Goal: Task Accomplishment & Management: Complete application form

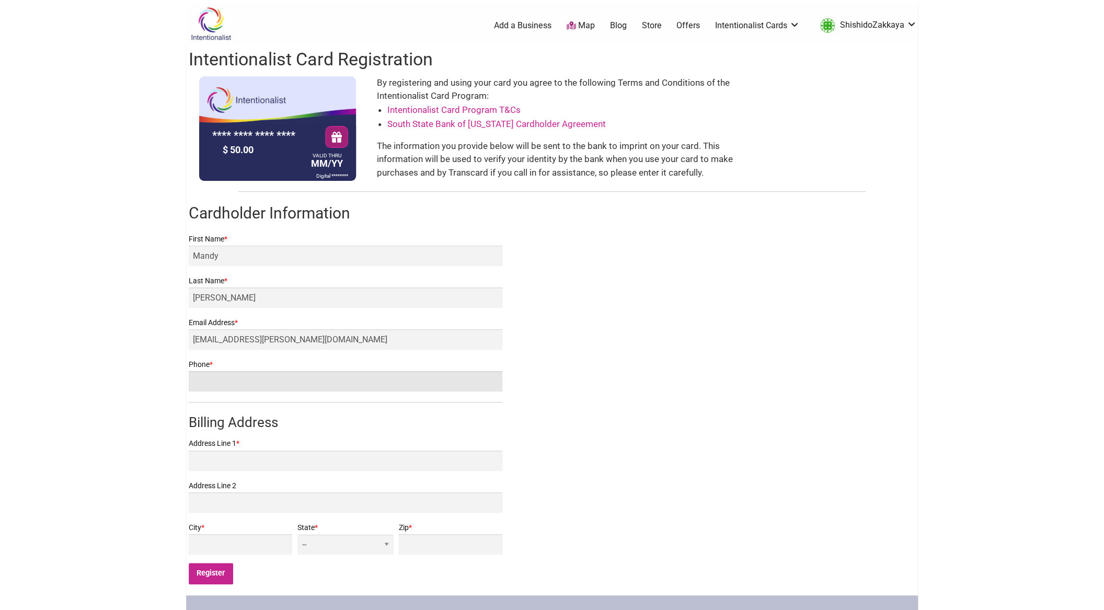
click at [443, 377] on input "Phone *" at bounding box center [346, 381] width 314 height 20
type input "3608135952"
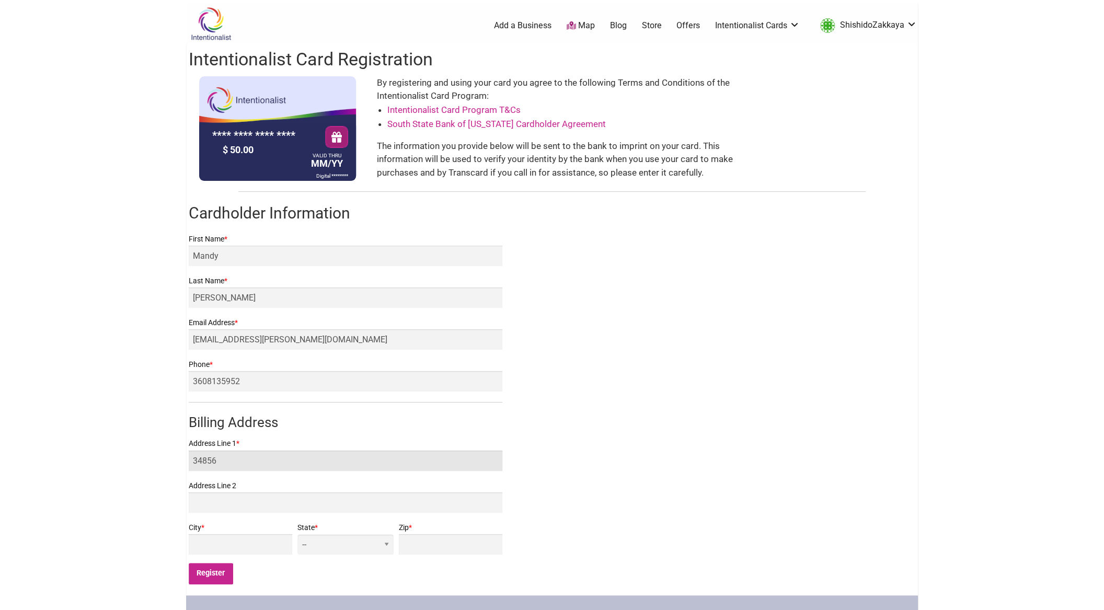
type input "34856"
type input "shishidocreative@gmail.com"
type input "34856 54th Ave S"
type input "Auburn"
select select "WA"
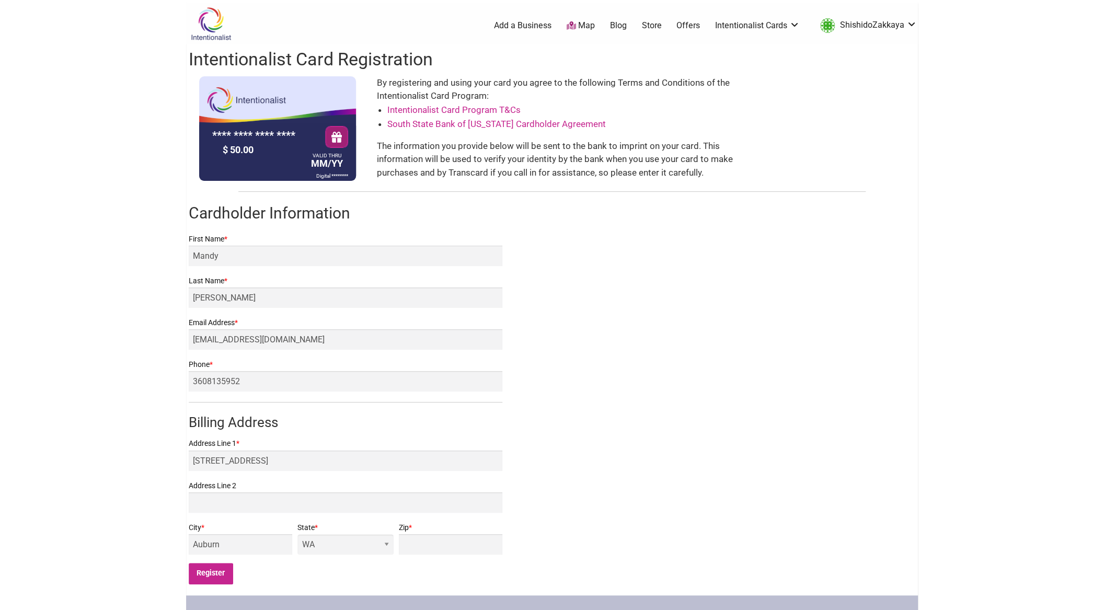
type input "98001"
click at [857, 456] on div "Intentionalist Card Registration **** **** **** **** $ 50.00 VALID THRU MM/YY D…" at bounding box center [552, 319] width 732 height 551
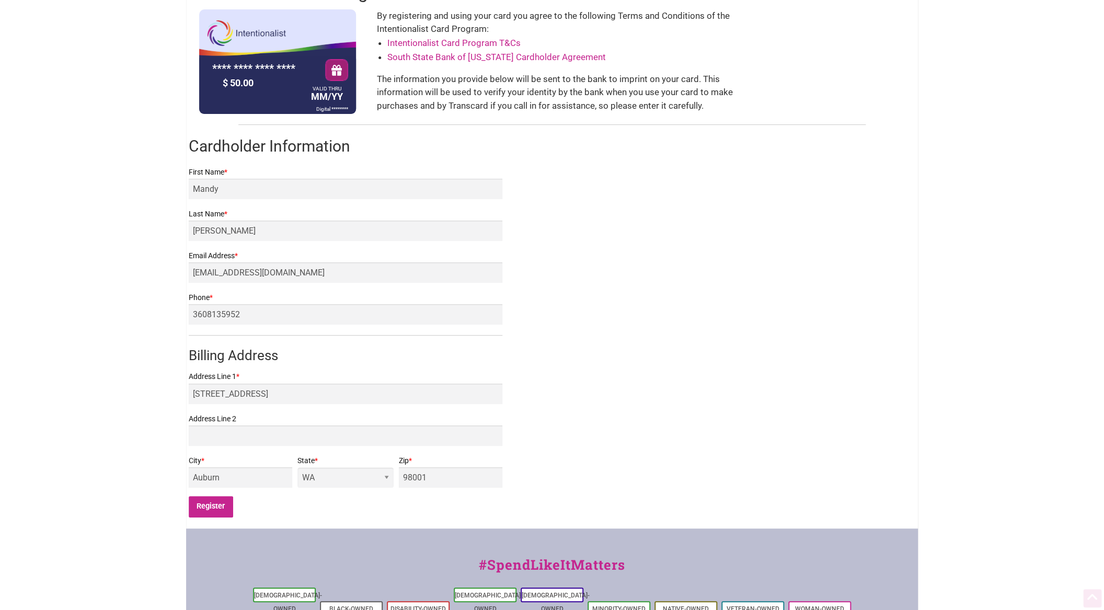
scroll to position [85, 0]
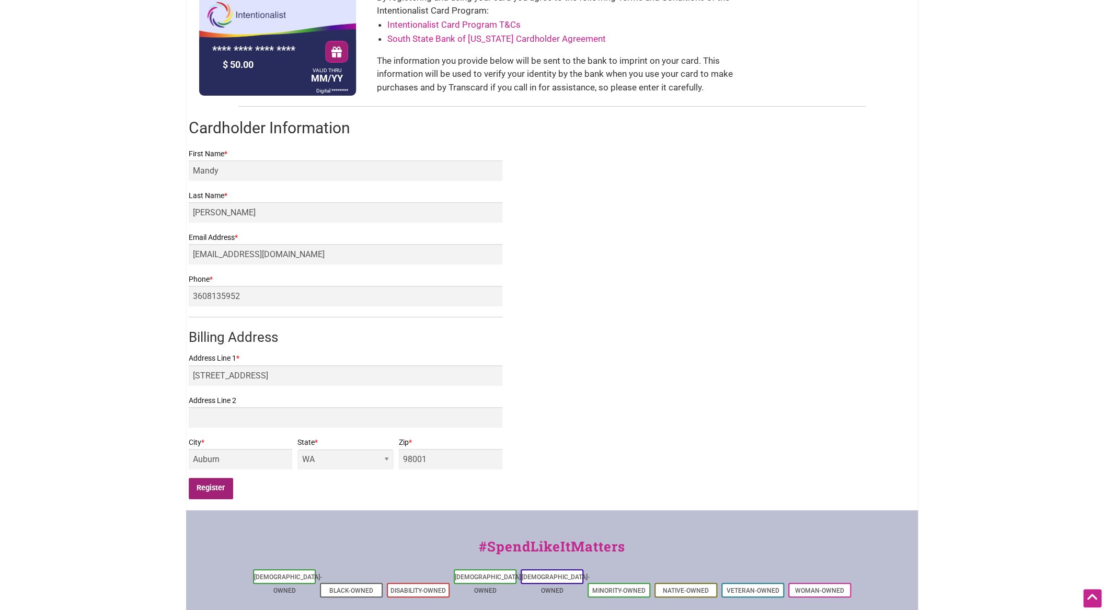
click at [217, 491] on input "Register" at bounding box center [211, 488] width 44 height 21
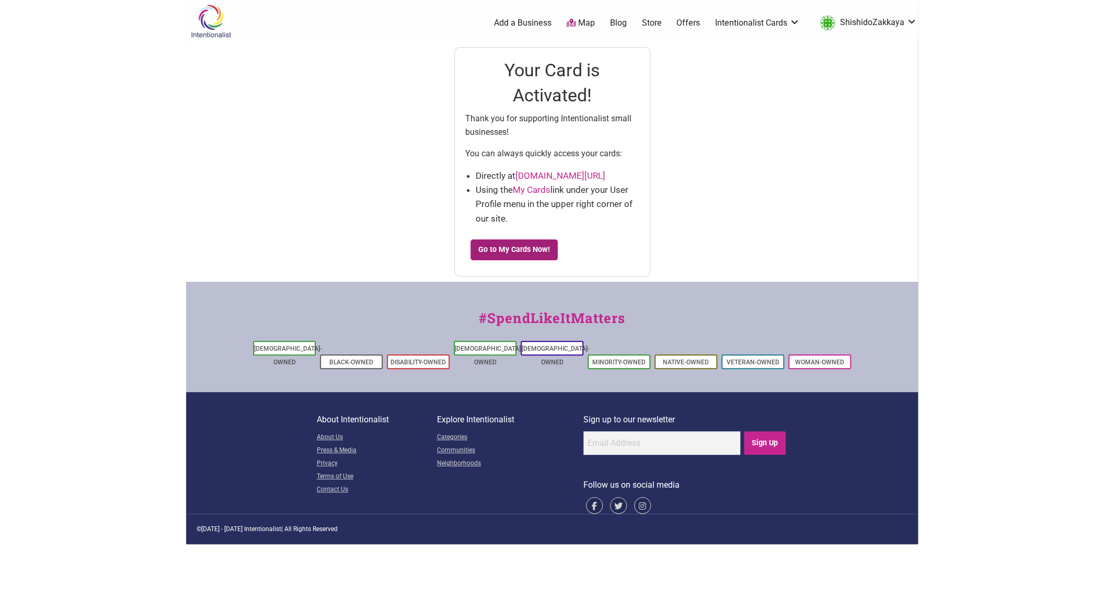
click at [538, 254] on link "Go to My Cards Now!" at bounding box center [514, 249] width 88 height 21
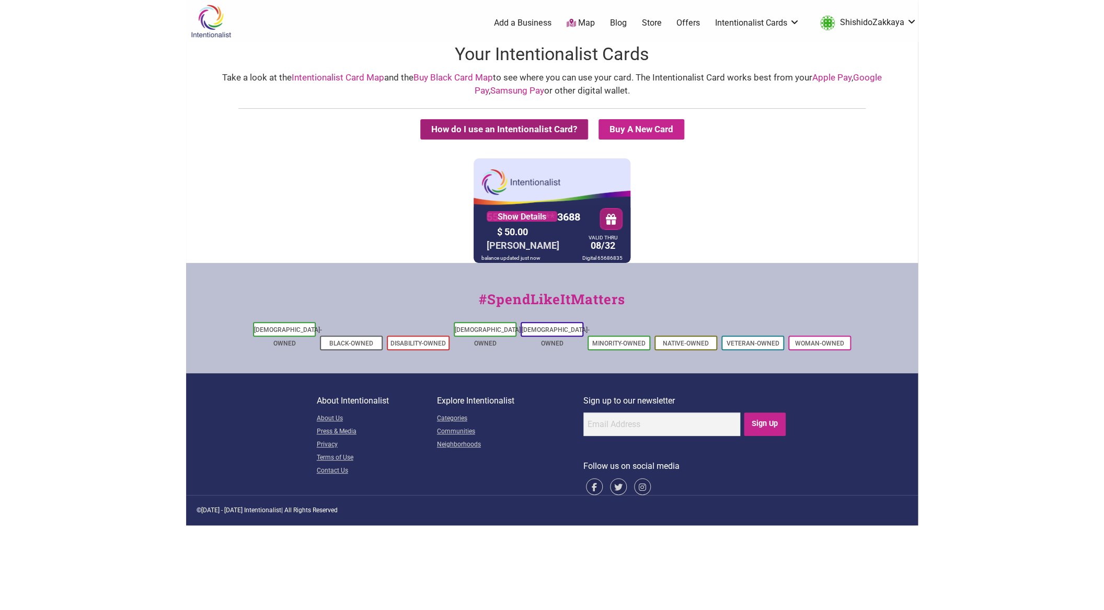
click at [534, 131] on button "How do I use an Intentionalist Card?" at bounding box center [504, 129] width 168 height 20
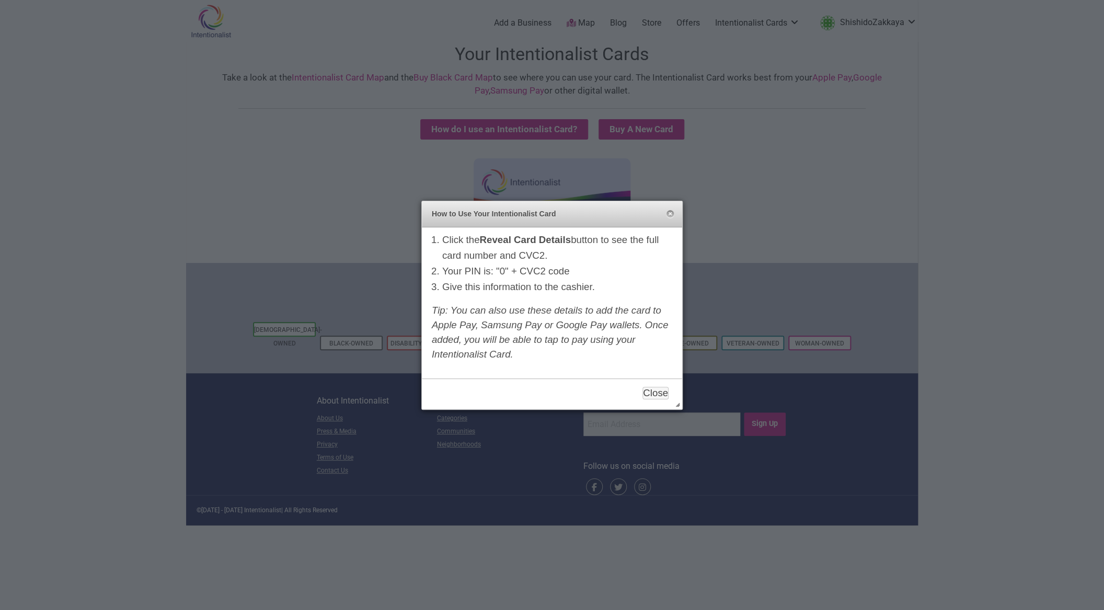
click at [535, 335] on em "Tip: You can also use these details to add the card to Apple Pay, Samsung Pay o…" at bounding box center [550, 332] width 237 height 55
click at [671, 215] on button "Close" at bounding box center [670, 214] width 8 height 8
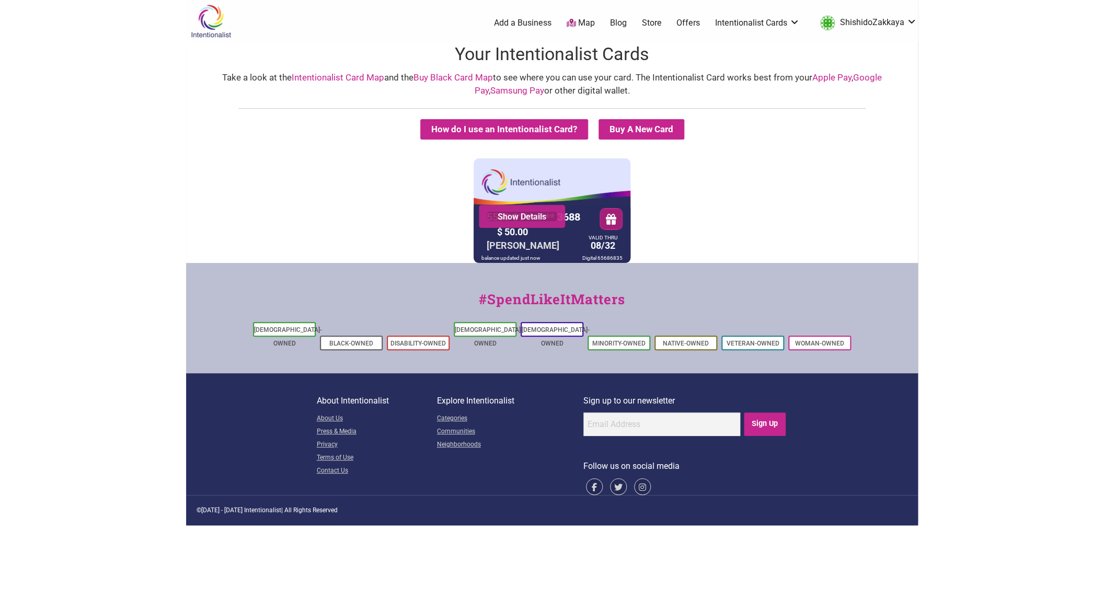
click at [549, 216] on link "Show Details" at bounding box center [522, 216] width 71 height 10
click at [524, 132] on button "How do I use an Intentionalist Card?" at bounding box center [504, 129] width 168 height 20
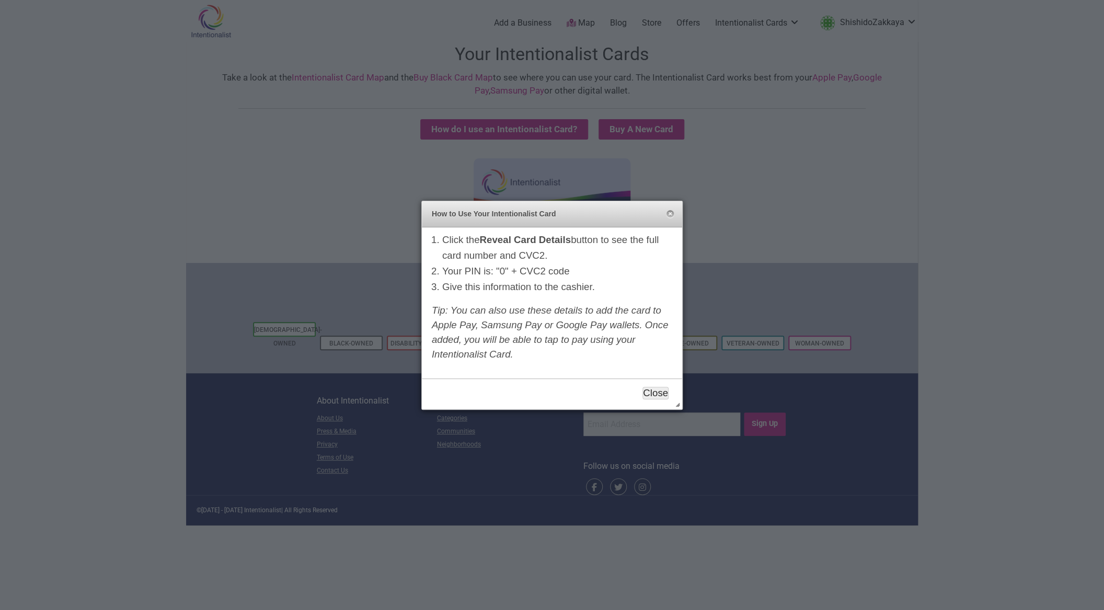
click at [728, 203] on div at bounding box center [552, 305] width 1104 height 610
click at [663, 393] on button "Close" at bounding box center [655, 393] width 26 height 13
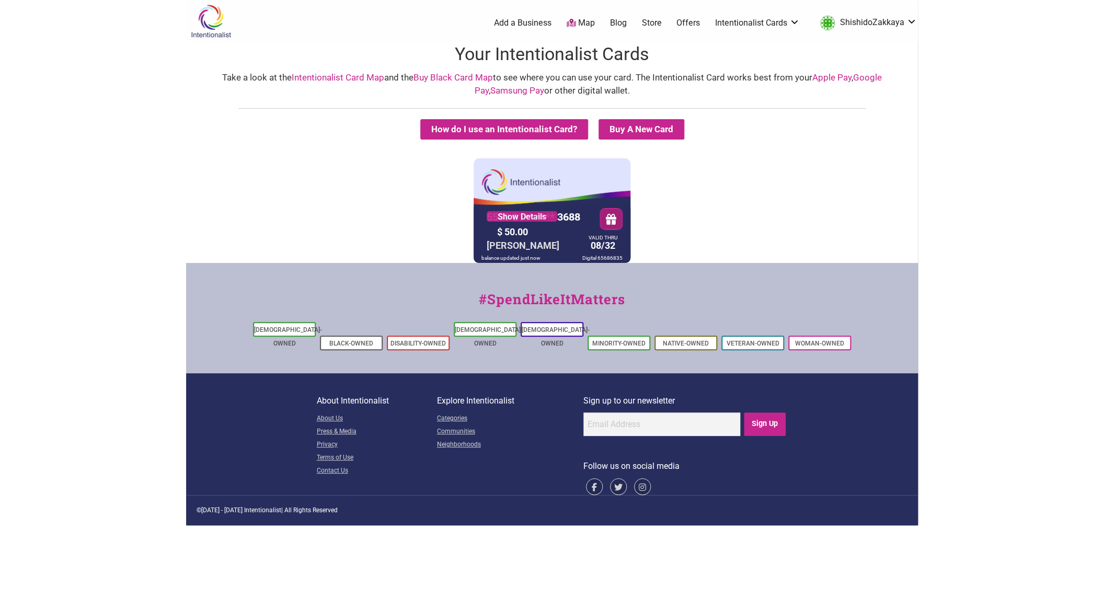
click at [652, 22] on link "Store" at bounding box center [651, 23] width 20 height 12
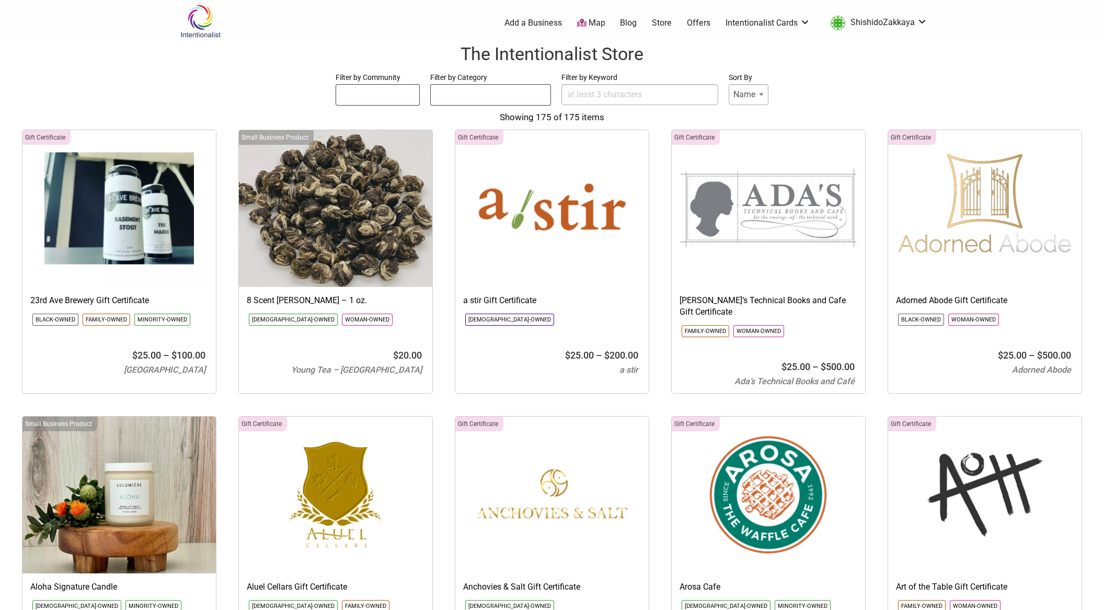
select select
click at [692, 24] on link "Offers" at bounding box center [699, 23] width 24 height 12
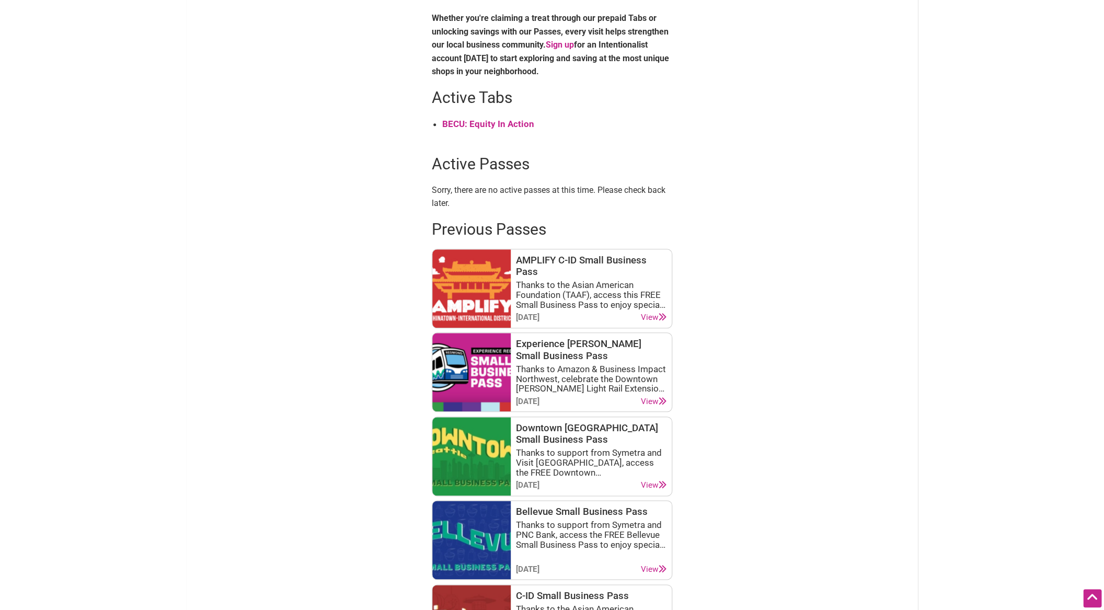
scroll to position [398, 0]
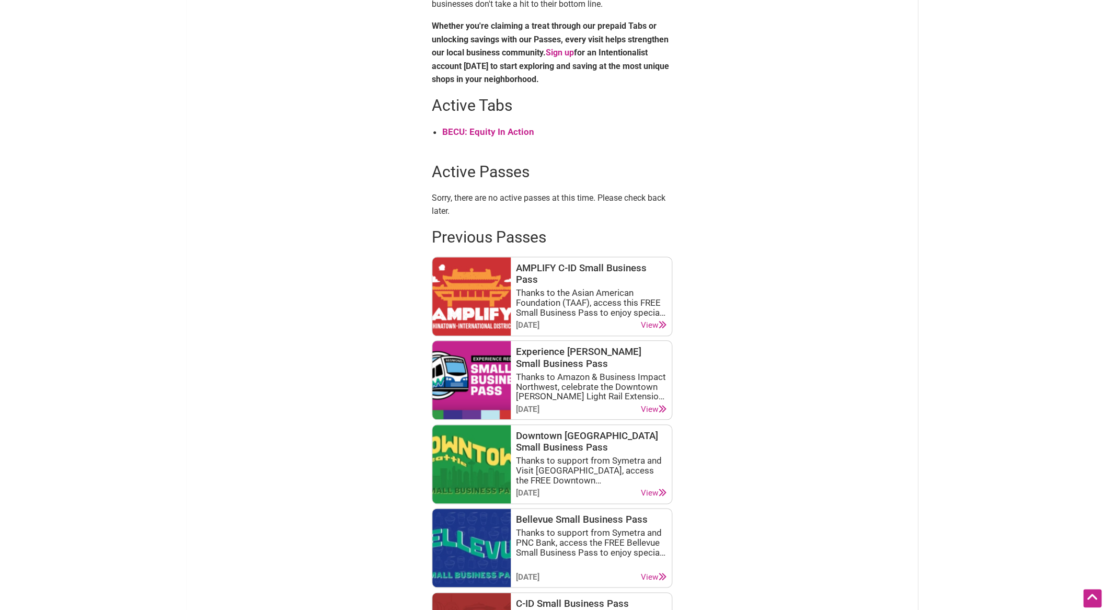
click at [494, 134] on strong "BECU: Equity In Action" at bounding box center [488, 132] width 92 height 10
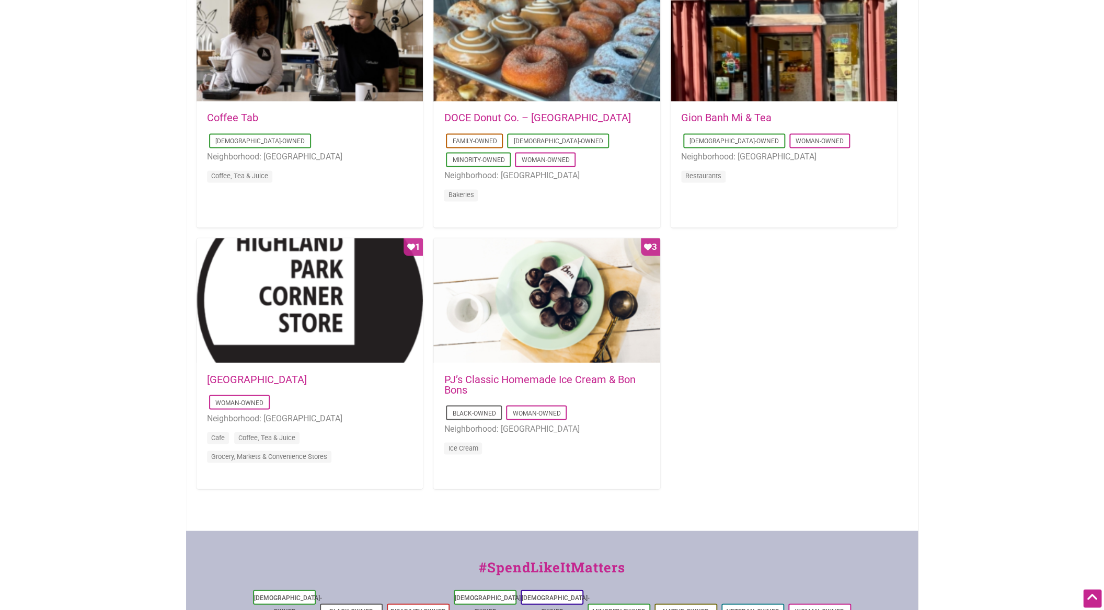
scroll to position [816, 0]
